Goal: Task Accomplishment & Management: Use online tool/utility

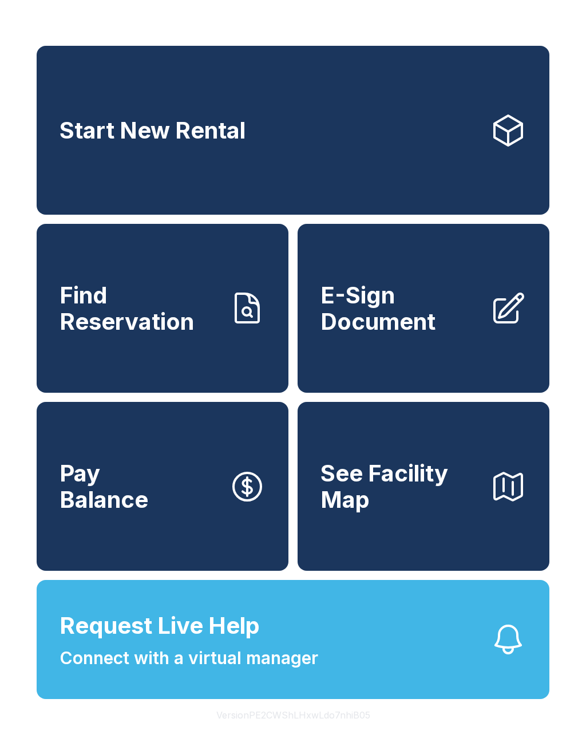
click at [393, 330] on span "E-Sign Document" at bounding box center [400, 308] width 160 height 52
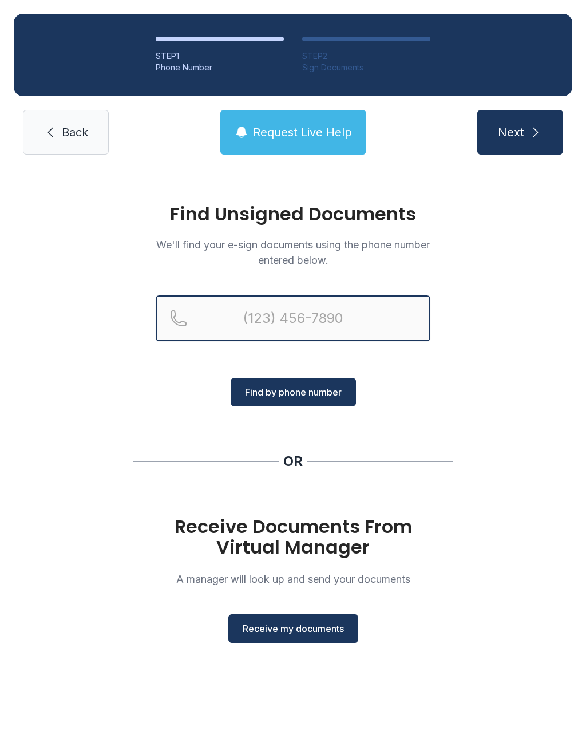
click at [416, 318] on input "Reservation phone number" at bounding box center [293, 318] width 275 height 46
type input "[PHONE_NUMBER]"
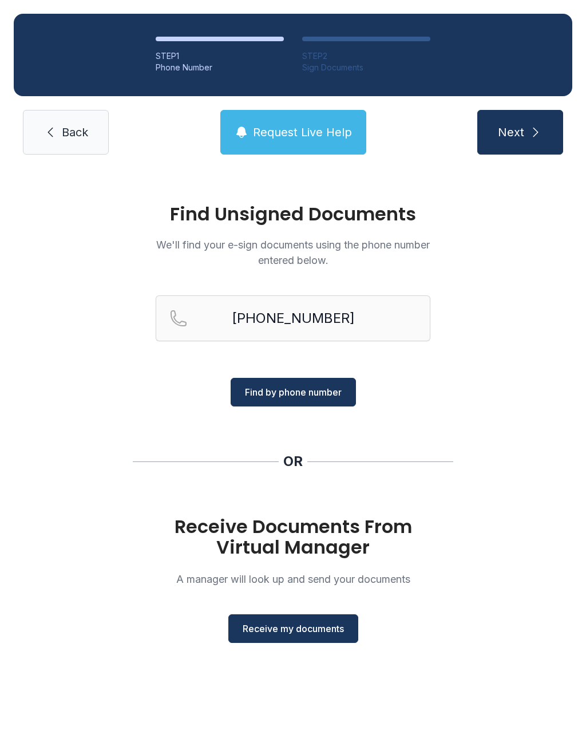
click at [326, 394] on span "Find by phone number" at bounding box center [293, 392] width 97 height 14
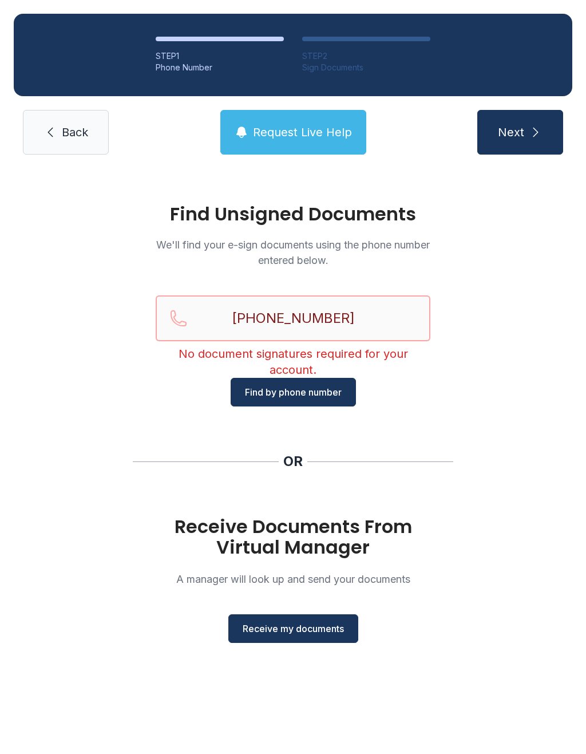
click at [382, 341] on input "[PHONE_NUMBER]" at bounding box center [293, 318] width 275 height 46
click at [323, 402] on button "Find by phone number" at bounding box center [293, 392] width 125 height 29
click at [76, 126] on span "Back" at bounding box center [75, 132] width 26 height 16
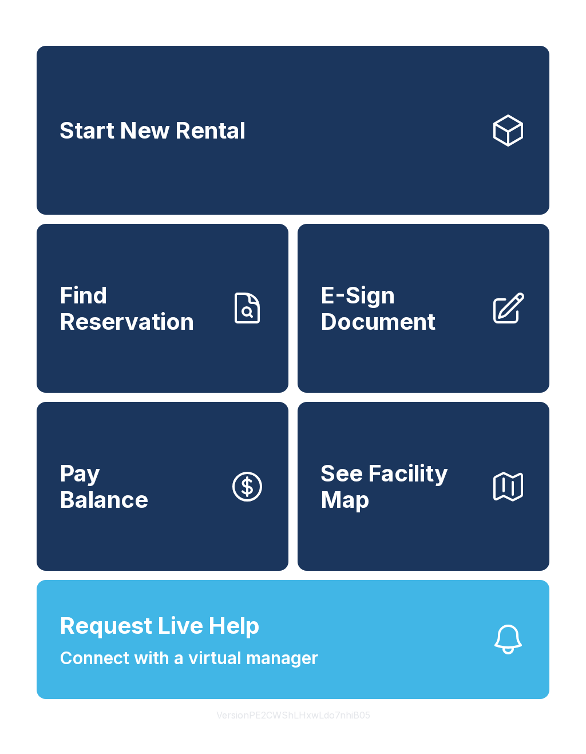
click at [270, 656] on span "Request Live Help Connect with a virtual manager" at bounding box center [189, 639] width 259 height 62
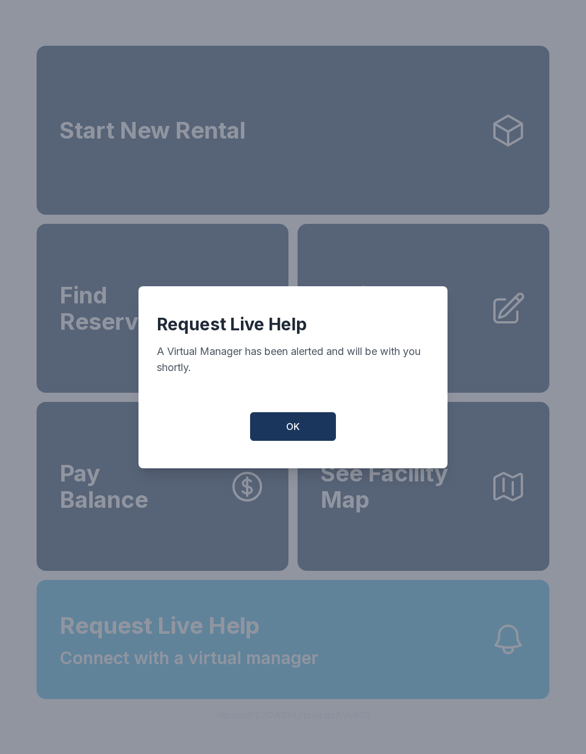
click at [298, 433] on span "OK" at bounding box center [293, 426] width 14 height 14
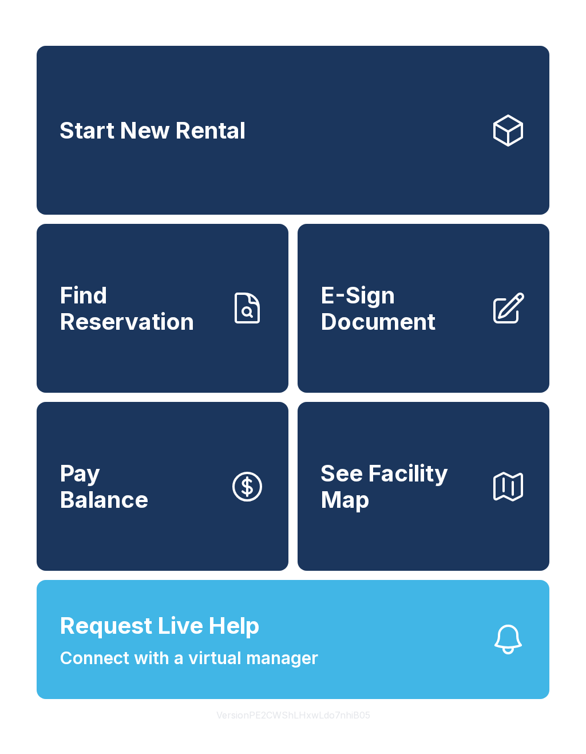
click at [442, 662] on button "Request Live Help Connect with a virtual manager" at bounding box center [293, 639] width 513 height 119
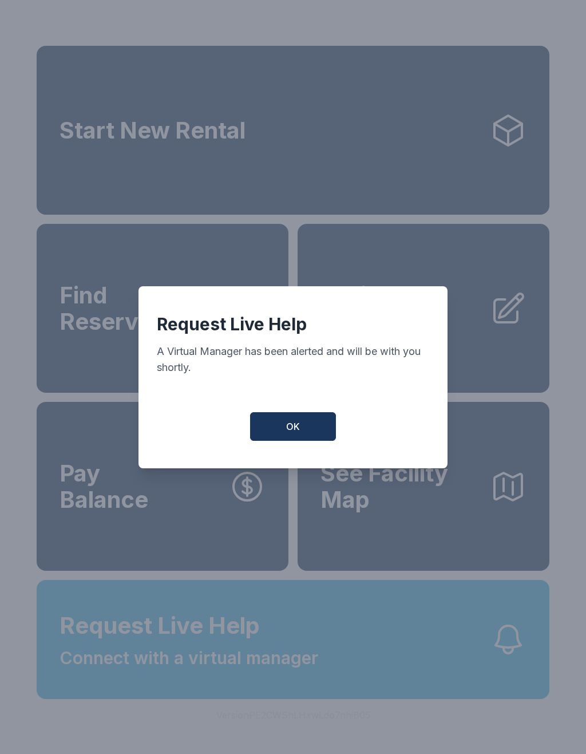
click at [311, 394] on div "Request Live Help A Virtual Manager has been alerted and will be with you short…" at bounding box center [293, 354] width 272 height 80
click at [311, 429] on button "OK" at bounding box center [293, 426] width 86 height 29
